Goal: Check status: Check status

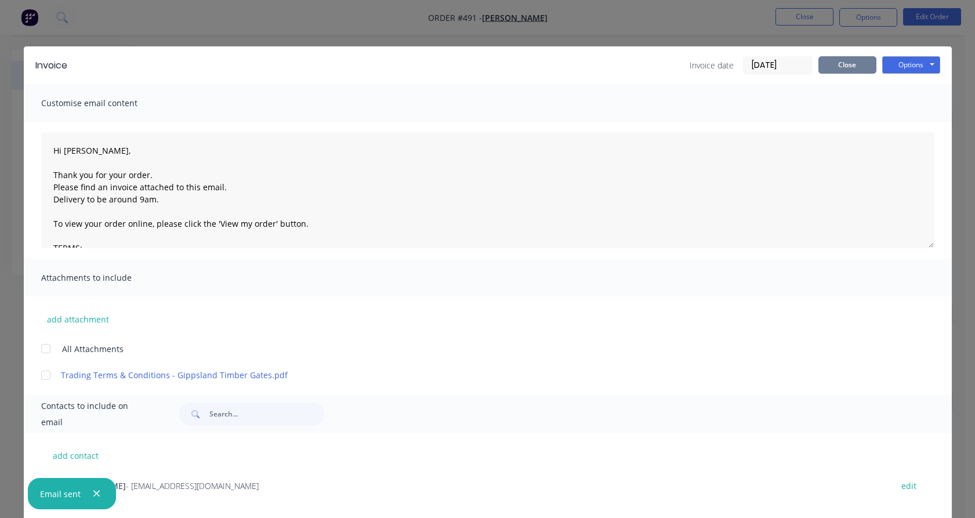
click at [842, 67] on button "Close" at bounding box center [848, 64] width 58 height 17
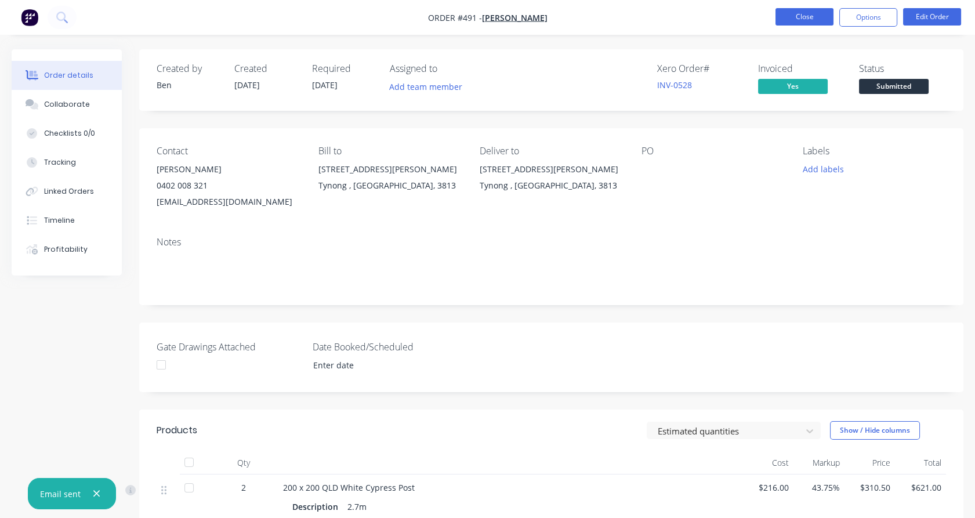
click at [808, 19] on button "Close" at bounding box center [805, 16] width 58 height 17
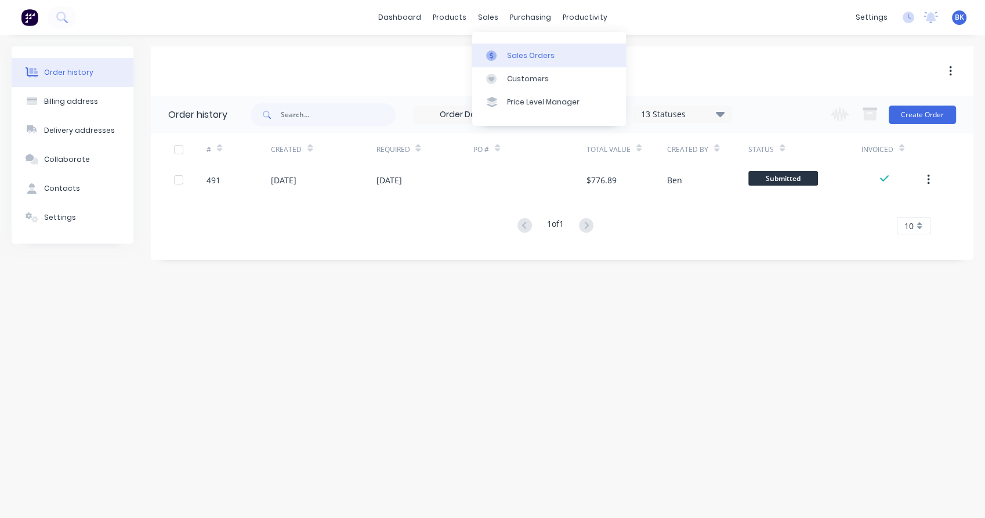
click at [498, 52] on div at bounding box center [494, 55] width 17 height 10
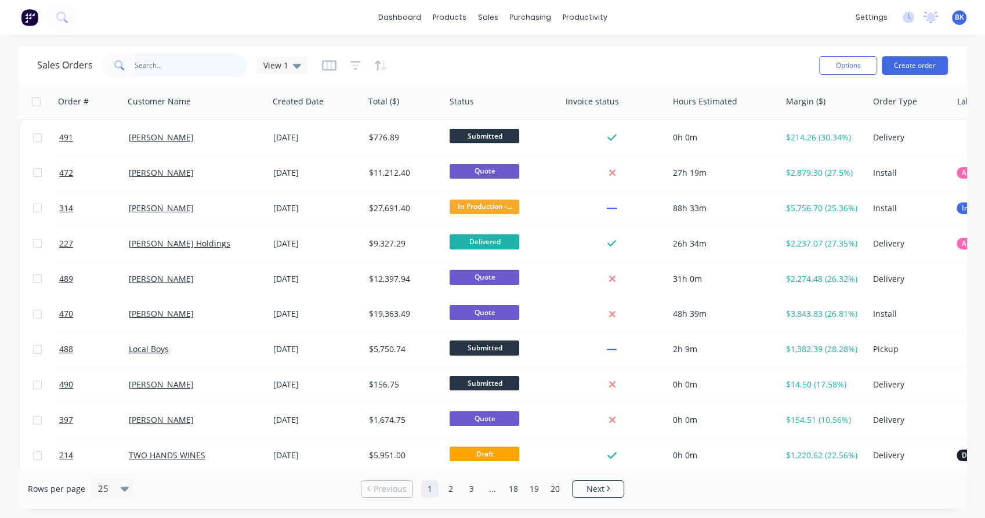
click at [195, 70] on input "text" at bounding box center [191, 65] width 113 height 23
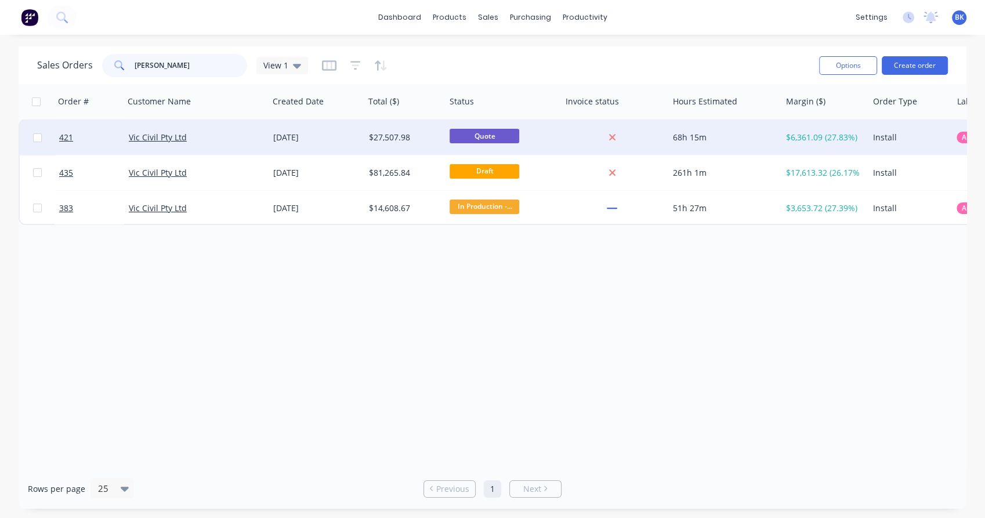
type input "vic civ"
click at [227, 140] on div "Vic Civil Pty Ltd" at bounding box center [193, 138] width 129 height 12
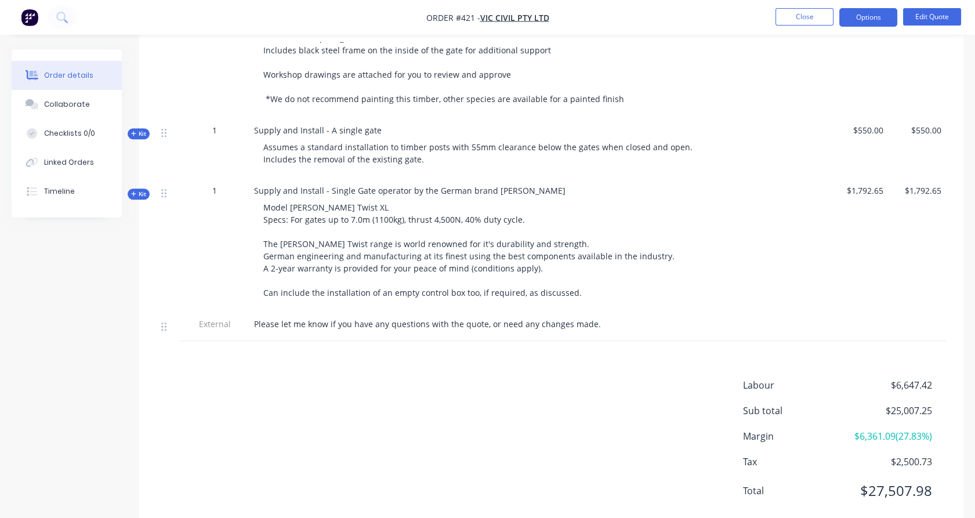
scroll to position [1885, 0]
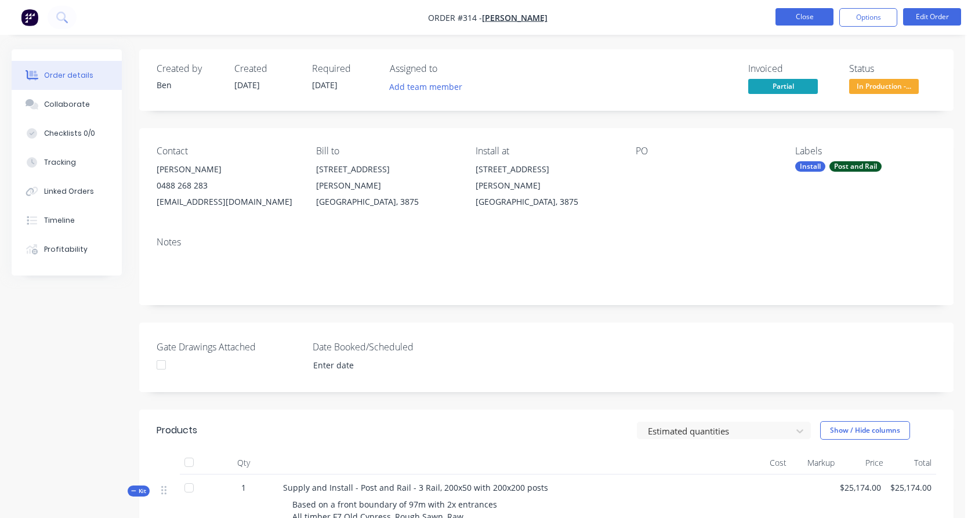
scroll to position [933, 0]
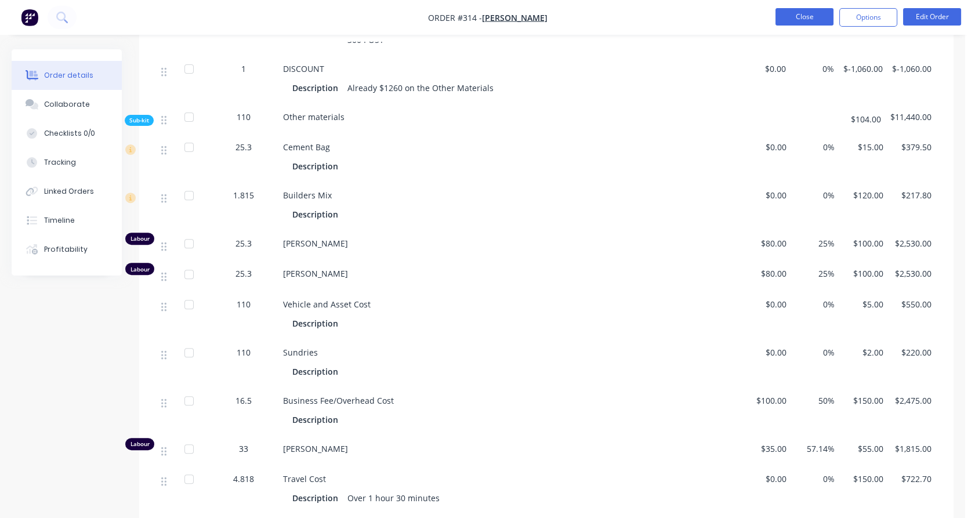
click at [813, 13] on button "Close" at bounding box center [805, 16] width 58 height 17
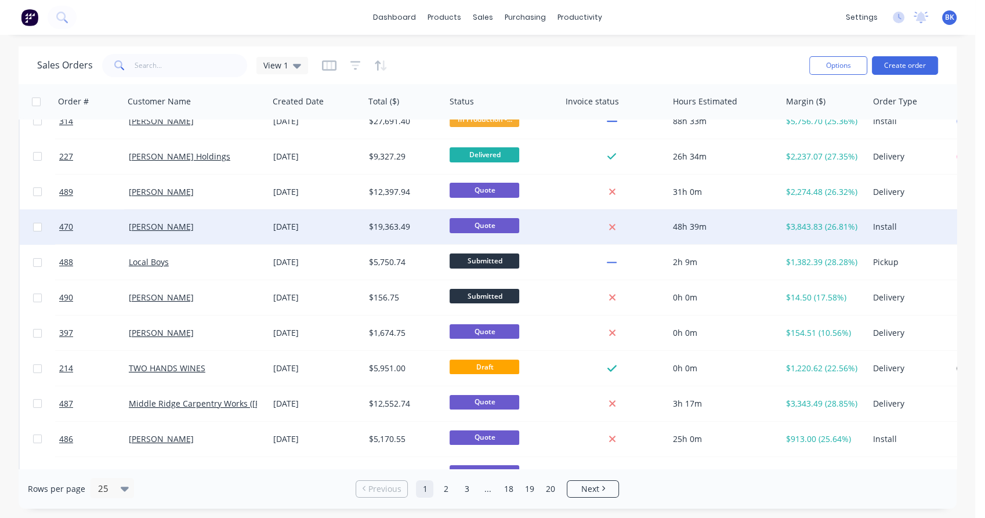
scroll to position [88, 0]
